Goal: Use online tool/utility

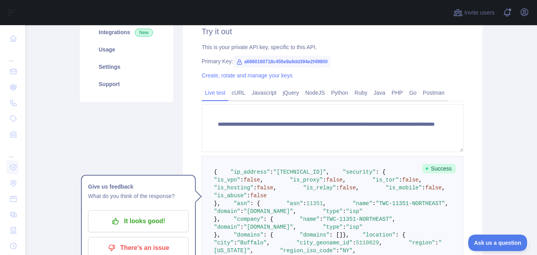
scroll to position [117, 0]
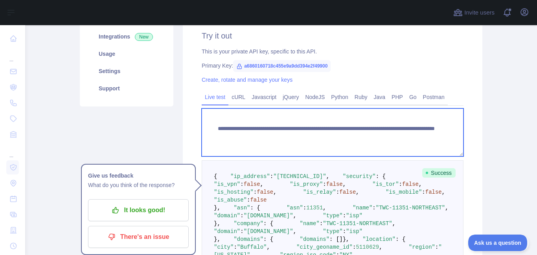
drag, startPoint x: 429, startPoint y: 137, endPoint x: 370, endPoint y: 136, distance: 58.5
click at [370, 136] on textarea "**********" at bounding box center [332, 132] width 262 height 48
paste textarea
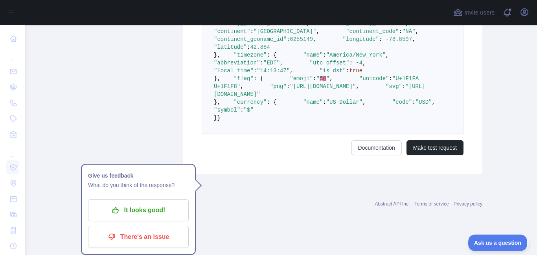
scroll to position [624, 0]
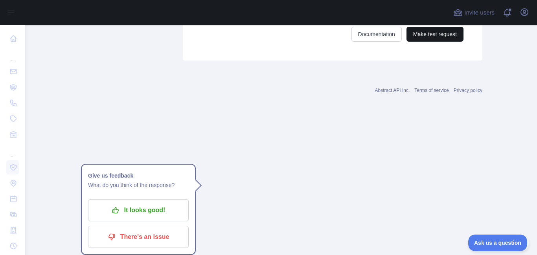
type textarea "**********"
click at [414, 42] on button "Make test request" at bounding box center [434, 34] width 57 height 15
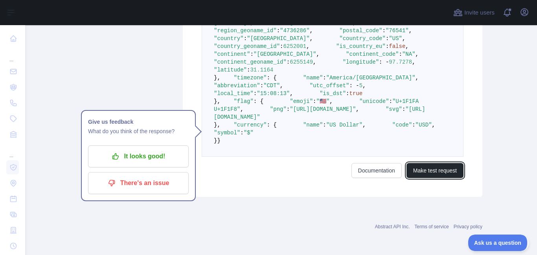
scroll to position [390, 0]
drag, startPoint x: 306, startPoint y: 210, endPoint x: 280, endPoint y: 211, distance: 25.6
click at [316, 65] on span ""longitude" : - 97.7278 ," at bounding box center [365, 62] width 99 height 6
copy span "- 97.7278"
drag, startPoint x: 298, startPoint y: 216, endPoint x: 278, endPoint y: 217, distance: 20.0
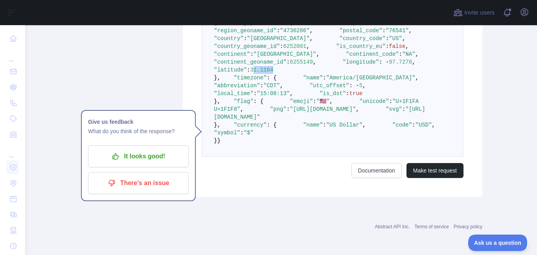
click at [273, 73] on span "31.1164" at bounding box center [261, 70] width 23 height 6
copy span "31.1164"
